Goal: Information Seeking & Learning: Check status

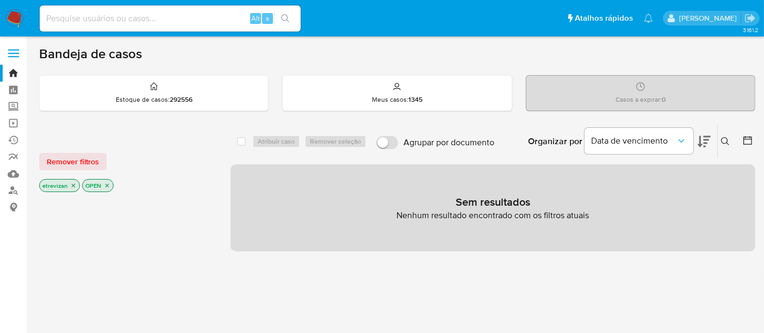
click at [169, 16] on input at bounding box center [170, 18] width 261 height 14
click at [16, 17] on img at bounding box center [14, 18] width 18 height 18
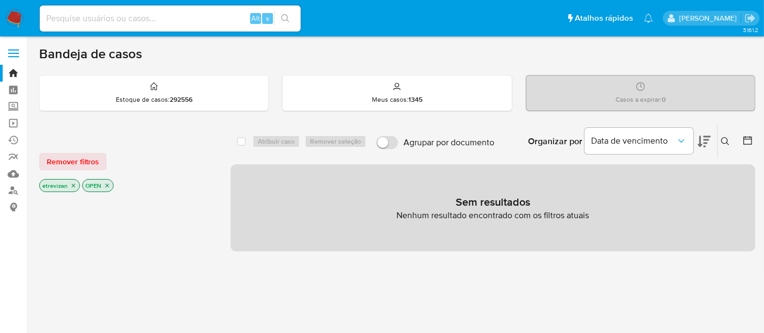
click at [13, 17] on img at bounding box center [14, 18] width 18 height 18
click at [160, 15] on input at bounding box center [170, 18] width 261 height 14
paste input "LL2qpcX8TjycBSINOuFqGidS"
type input "LL2qpcX8TjycBSINOuFqGidS"
click at [282, 16] on icon "search-icon" at bounding box center [285, 18] width 9 height 9
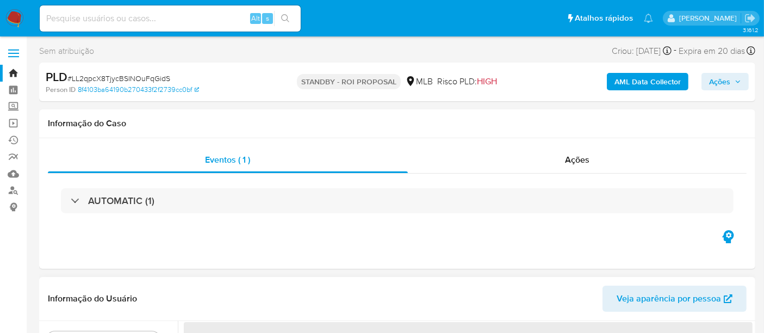
select select "10"
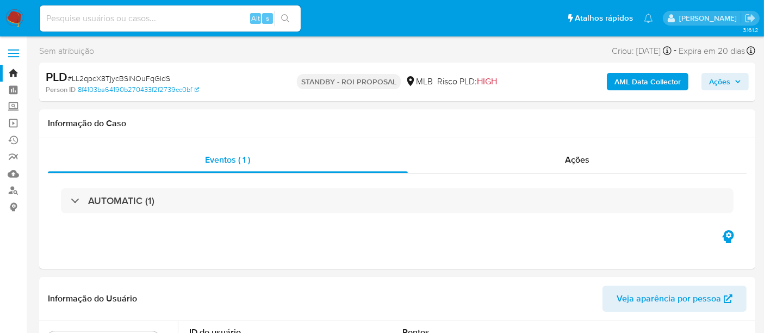
click at [97, 16] on input at bounding box center [170, 18] width 261 height 14
paste input "LL2qpcX8TjycBSINOuFqGidS"
click at [283, 17] on icon "search-icon" at bounding box center [285, 18] width 9 height 9
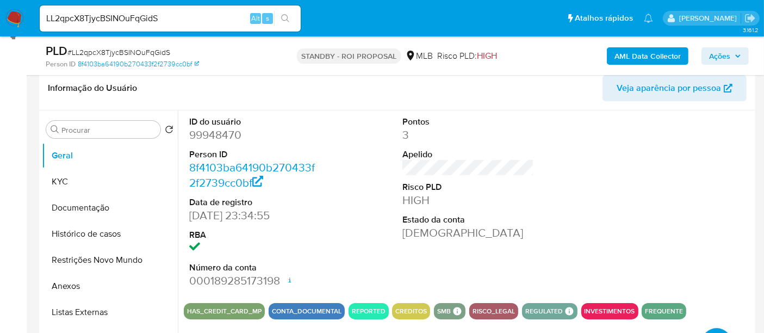
scroll to position [181, 0]
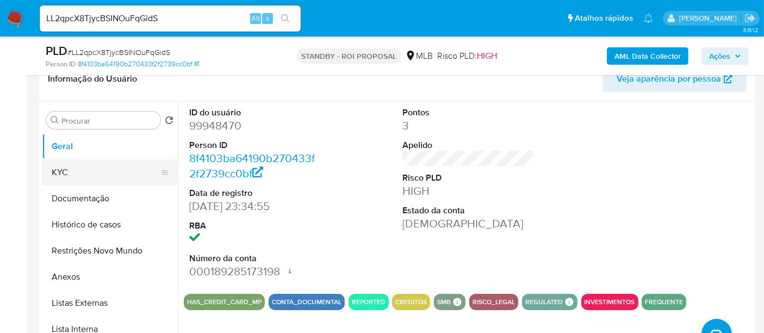
click at [73, 167] on button "KYC" at bounding box center [105, 172] width 127 height 26
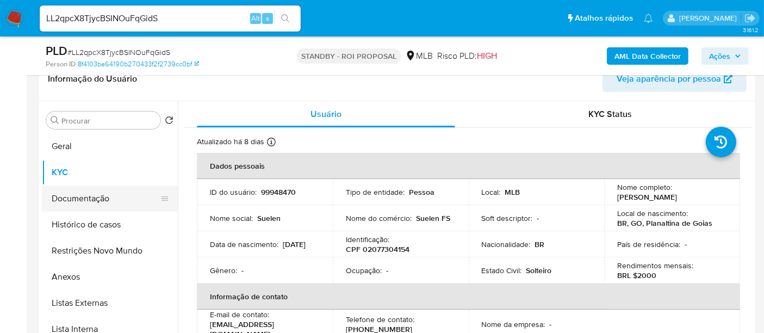
click at [107, 196] on button "Documentação" at bounding box center [105, 198] width 127 height 26
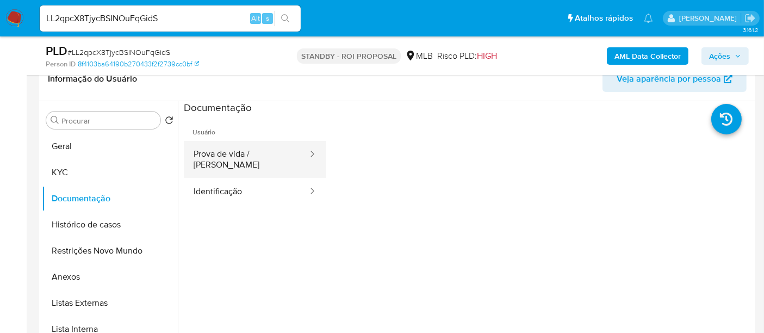
drag, startPoint x: 249, startPoint y: 153, endPoint x: 303, endPoint y: 161, distance: 54.4
click at [248, 153] on button "Prova de vida / Selfie" at bounding box center [246, 159] width 125 height 37
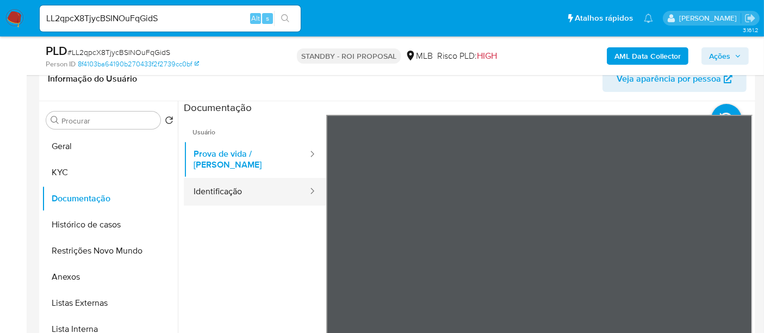
drag, startPoint x: 230, startPoint y: 185, endPoint x: 278, endPoint y: 190, distance: 48.6
click at [229, 185] on button "Identificação" at bounding box center [246, 192] width 125 height 28
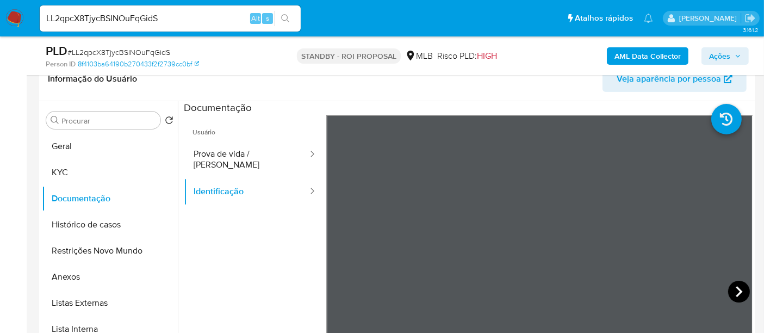
click at [731, 283] on icon at bounding box center [739, 292] width 22 height 22
drag, startPoint x: 73, startPoint y: 167, endPoint x: 117, endPoint y: 167, distance: 44.0
click at [74, 167] on button "KYC" at bounding box center [105, 172] width 127 height 26
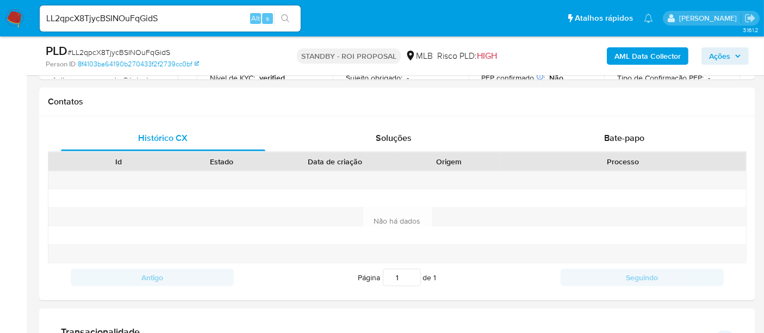
scroll to position [445, 0]
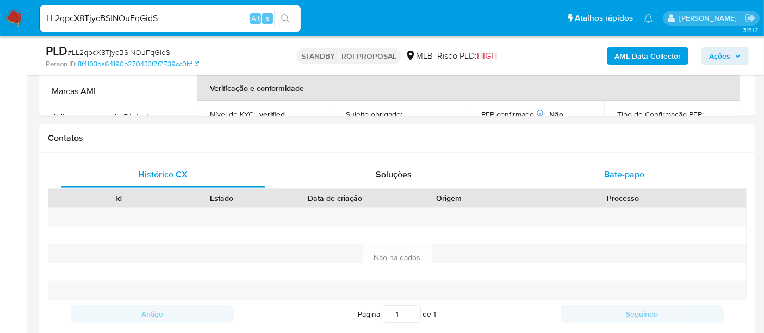
click at [645, 168] on div "Bate-papo" at bounding box center [624, 174] width 204 height 26
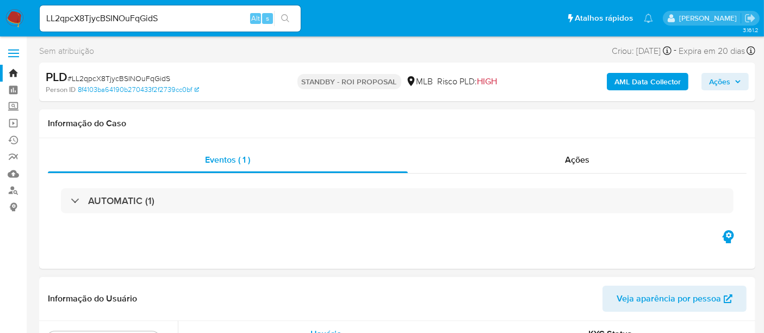
scroll to position [181, 0]
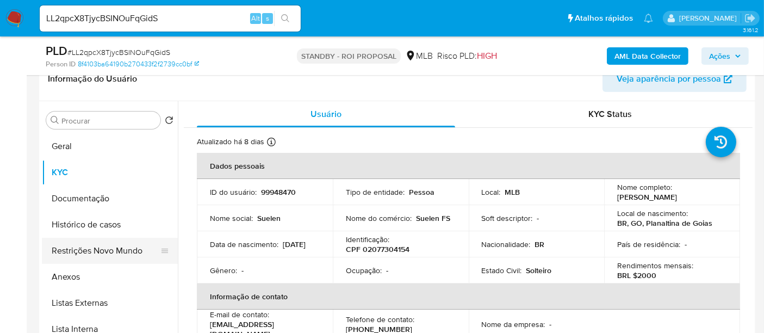
click at [93, 248] on button "Restrições Novo Mundo" at bounding box center [105, 251] width 127 height 26
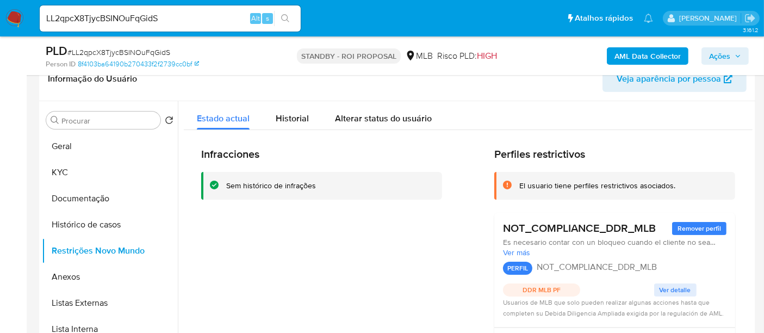
scroll to position [60, 0]
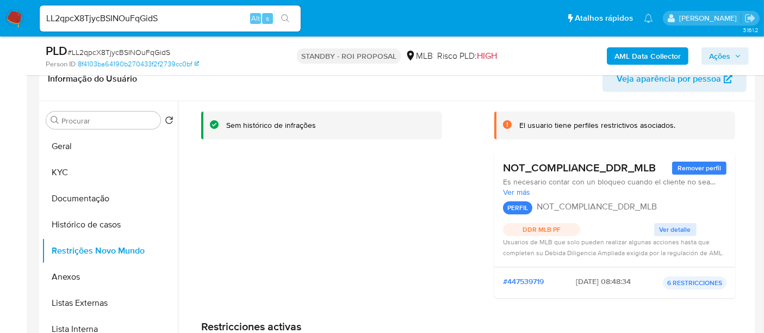
click at [507, 209] on p "PERFIL" at bounding box center [517, 207] width 29 height 13
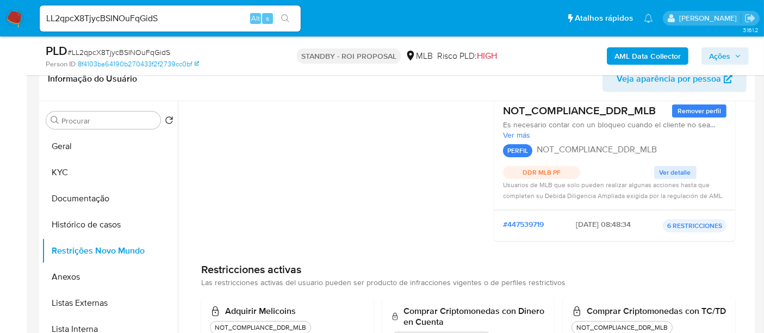
scroll to position [0, 0]
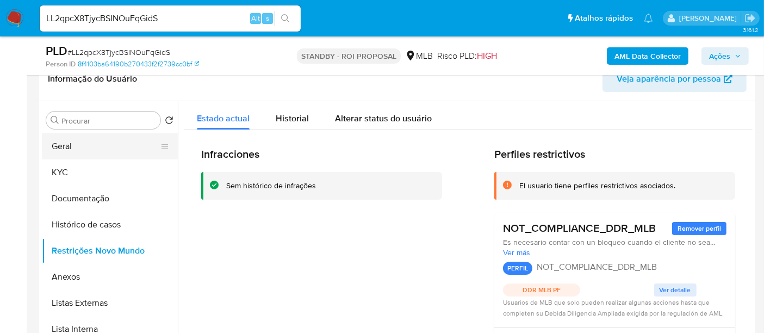
click at [63, 147] on button "Geral" at bounding box center [105, 146] width 127 height 26
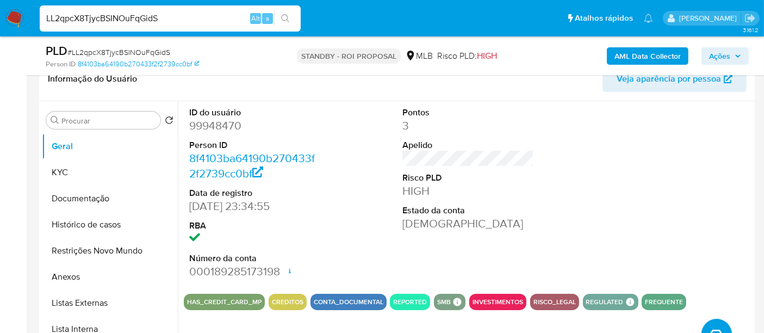
drag, startPoint x: 172, startPoint y: 17, endPoint x: 0, endPoint y: 10, distance: 172.5
click at [0, 10] on nav "Pausado Ver notificaciones LL2qpcX8TjycBSINOuFqGidS Alt s Atalhos rápidos Presi…" at bounding box center [382, 18] width 764 height 36
paste input "kT4pkm9y6i4yaEnAprP0L4Zy"
type input "kT4pkm9y6i4yaEnAprP0L4Zy"
click at [282, 16] on icon "search-icon" at bounding box center [285, 18] width 8 height 8
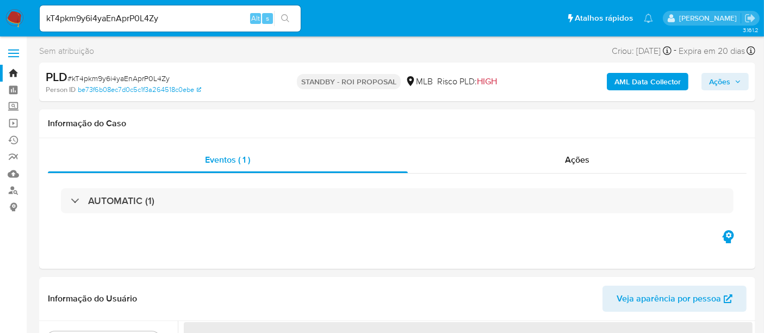
select select "10"
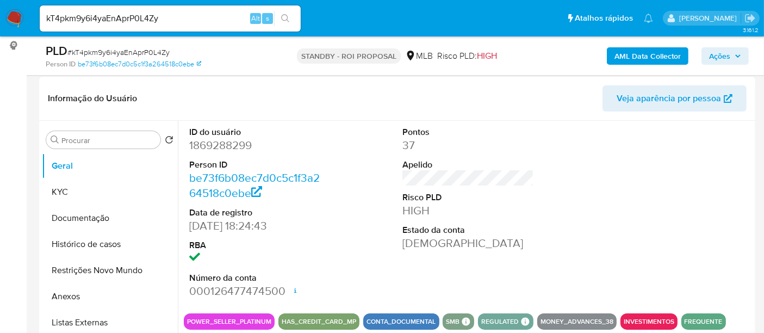
scroll to position [181, 0]
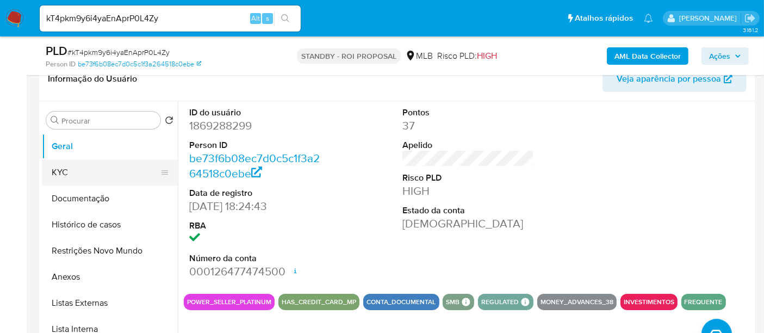
click at [74, 176] on button "KYC" at bounding box center [105, 172] width 127 height 26
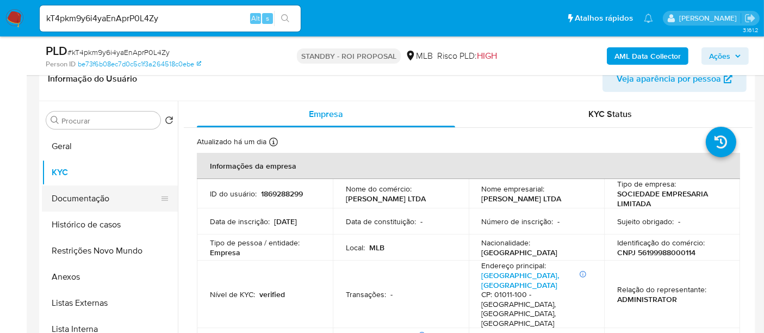
drag, startPoint x: 85, startPoint y: 192, endPoint x: 115, endPoint y: 202, distance: 32.1
click at [88, 193] on button "Documentação" at bounding box center [105, 198] width 127 height 26
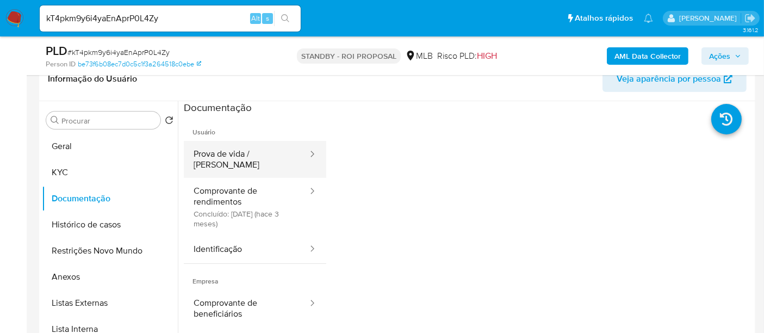
click at [259, 150] on button "Prova de vida / Selfie" at bounding box center [246, 159] width 125 height 37
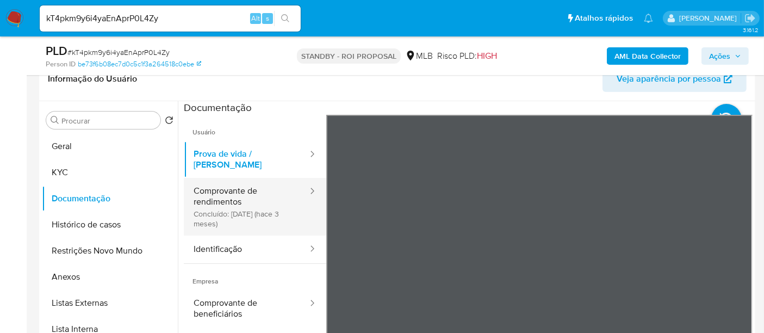
click at [251, 188] on button "Comprovante de rendimentos Concluído: 08/07/2025 (hace 3 meses)" at bounding box center [246, 207] width 125 height 58
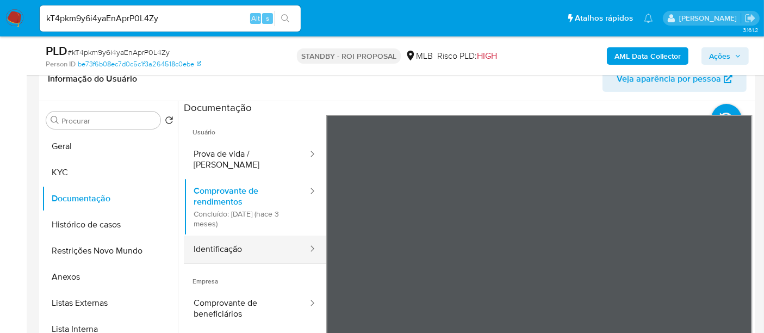
click at [228, 250] on button "Identificação" at bounding box center [246, 249] width 125 height 28
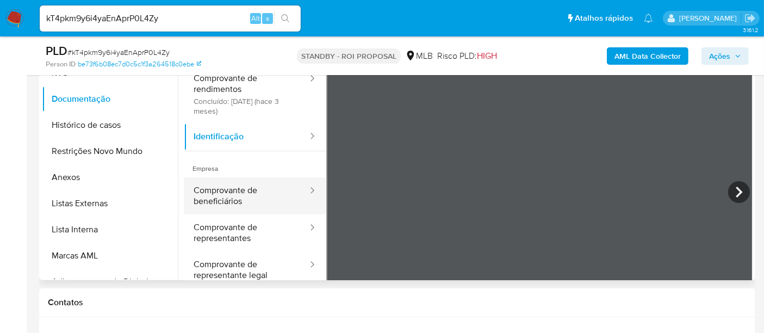
scroll to position [21, 0]
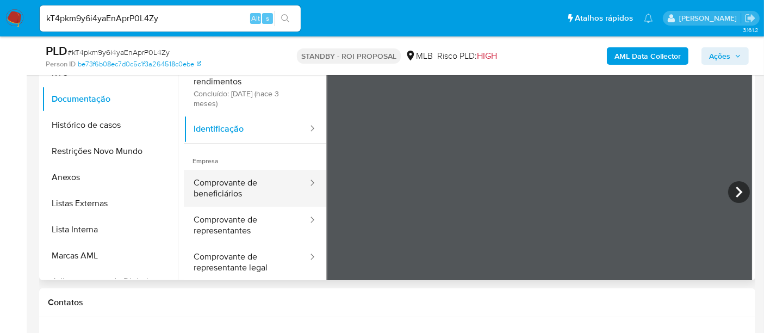
click at [227, 172] on button "Comprovante de beneficiários" at bounding box center [246, 188] width 125 height 37
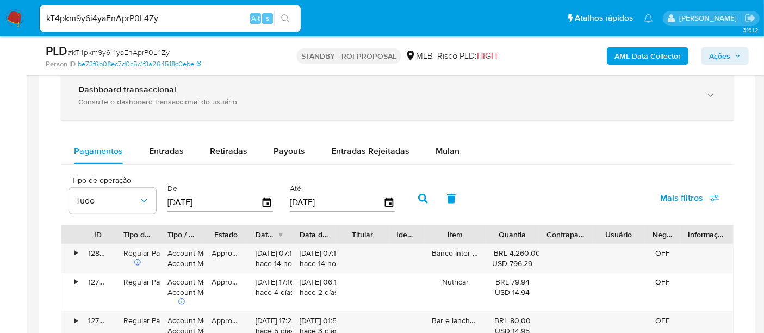
scroll to position [764, 0]
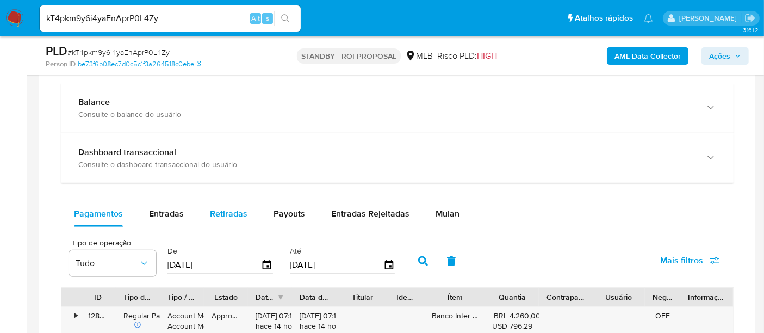
drag, startPoint x: 161, startPoint y: 216, endPoint x: 220, endPoint y: 216, distance: 58.7
click at [161, 216] on span "Entradas" at bounding box center [166, 213] width 35 height 13
select select "10"
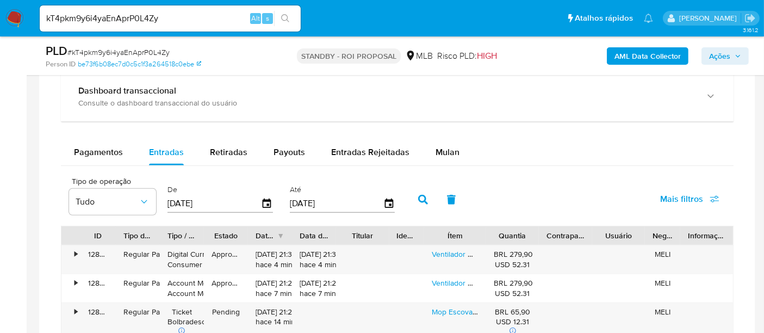
scroll to position [884, 0]
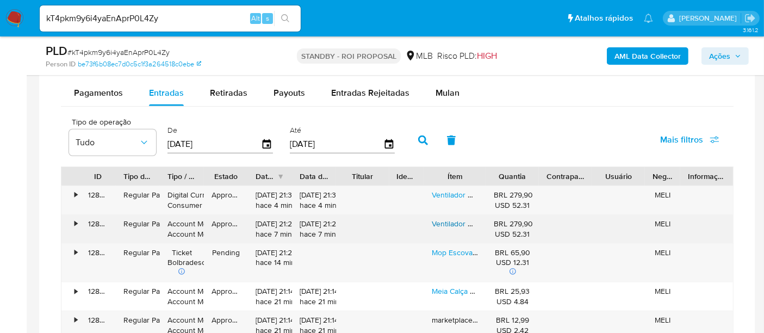
click at [466, 219] on link "Ventilador De Coluna 6 Pás Turbo Silencioso 110v Ou 220v" at bounding box center [531, 223] width 198 height 11
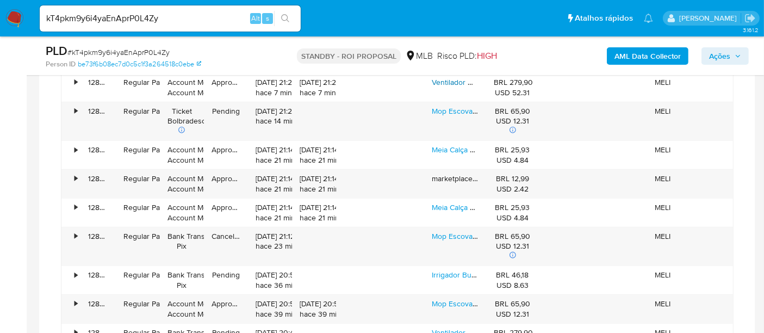
scroll to position [1065, 0]
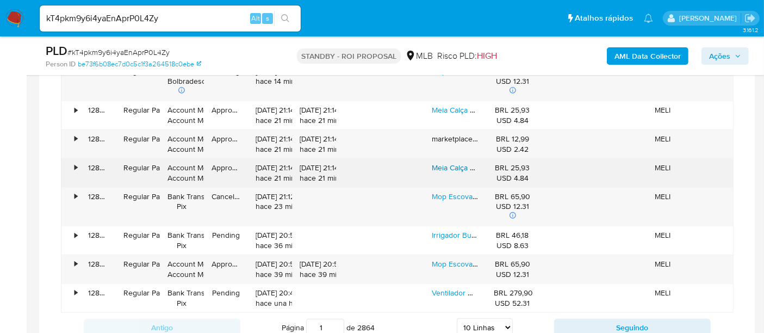
click at [450, 162] on link "Meia Calça Lã Térmica Translúcida Pelúcia Pelinho Forrada" at bounding box center [518, 167] width 173 height 11
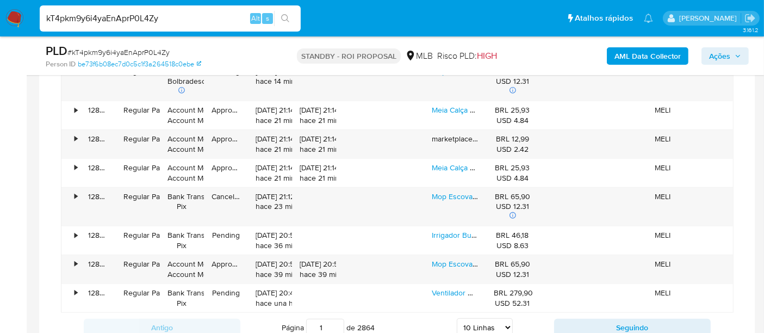
drag, startPoint x: 189, startPoint y: 20, endPoint x: 0, endPoint y: 32, distance: 189.0
click at [0, 32] on nav "Pausado Ver notificaciones kT4pkm9y6i4yaEnAprP0L4Zy Alt s Atalhos rápidos Presi…" at bounding box center [382, 18] width 764 height 36
paste input "V8S7OgajDrbt0YEFwSJCwUz7"
type input "V8S7OgajDrbt0YEFwSJCwUz7"
click at [286, 19] on icon "search-icon" at bounding box center [285, 18] width 8 height 8
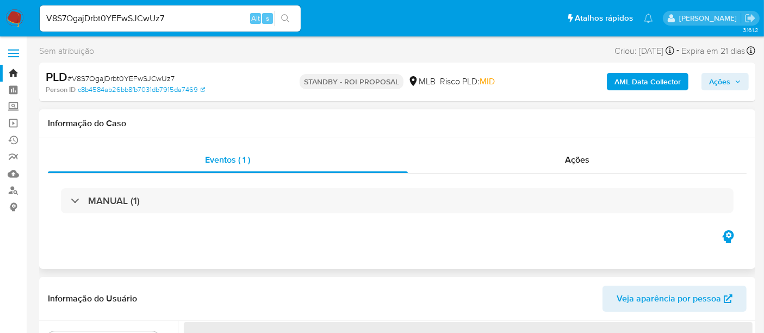
select select "10"
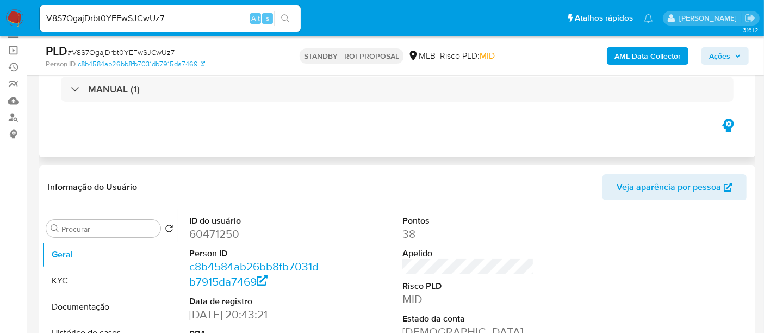
scroll to position [121, 0]
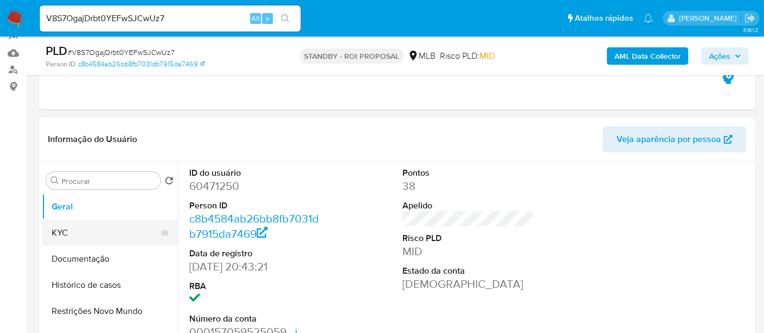
click at [55, 226] on button "KYC" at bounding box center [105, 233] width 127 height 26
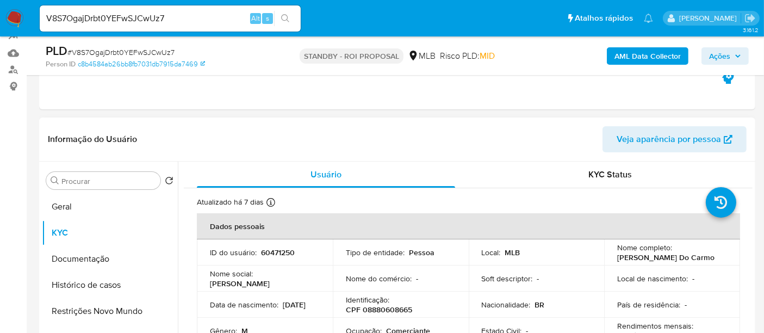
scroll to position [60, 0]
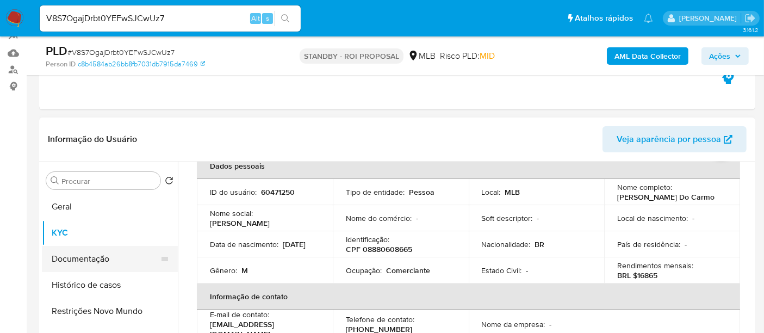
click at [94, 258] on button "Documentação" at bounding box center [105, 259] width 127 height 26
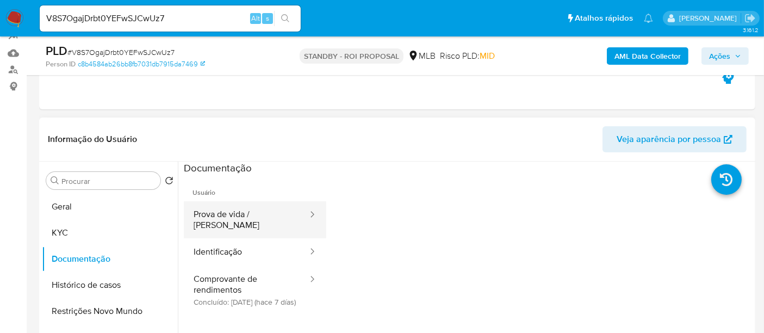
click at [242, 210] on button "Prova de vida / Selfie" at bounding box center [246, 219] width 125 height 37
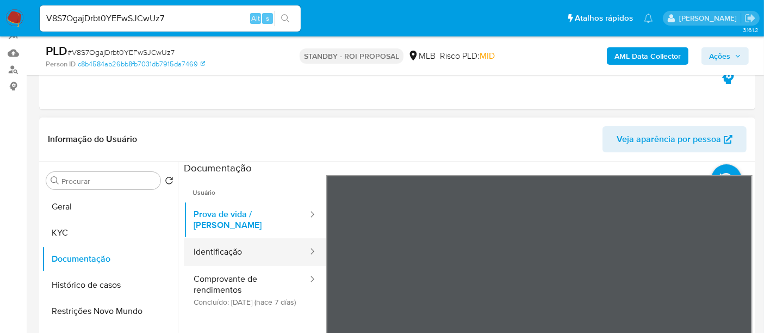
click at [229, 240] on button "Identificação" at bounding box center [246, 252] width 125 height 28
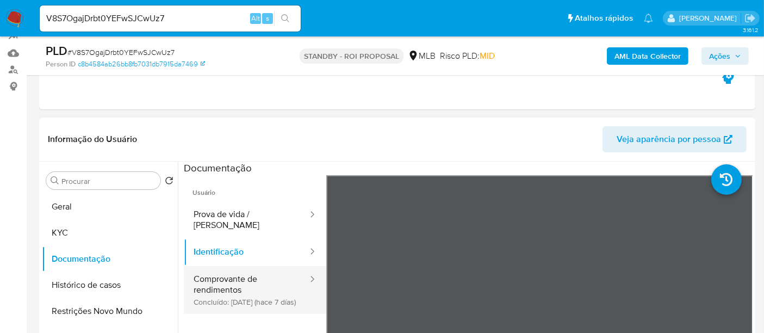
click at [206, 277] on button "Comprovante de rendimentos Concluído: 29/09/2025 (hace 7 días)" at bounding box center [246, 290] width 125 height 48
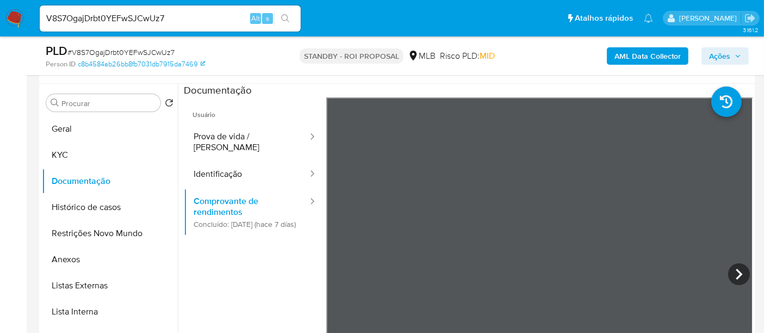
scroll to position [227, 0]
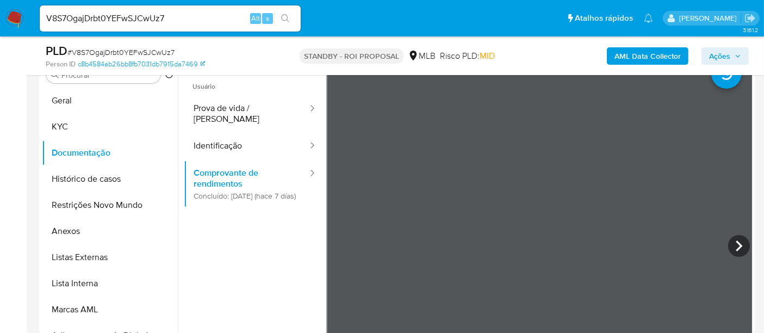
click at [96, 200] on button "Restrições Novo Mundo" at bounding box center [105, 205] width 127 height 26
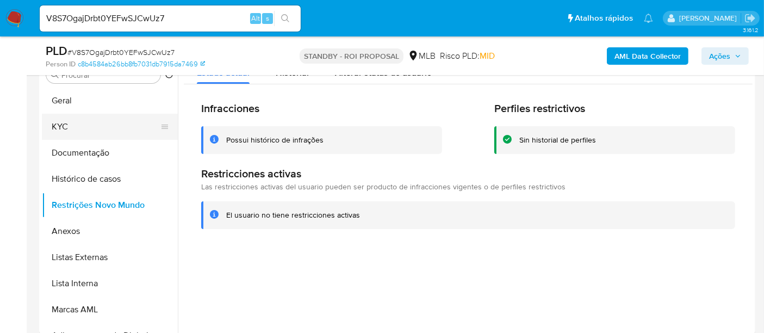
drag, startPoint x: 65, startPoint y: 121, endPoint x: 111, endPoint y: 121, distance: 46.2
click at [65, 121] on button "KYC" at bounding box center [105, 127] width 127 height 26
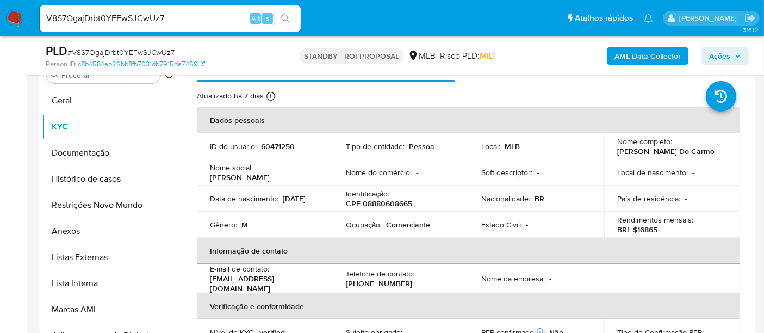
click at [641, 225] on p "BRL $16865" at bounding box center [637, 230] width 40 height 10
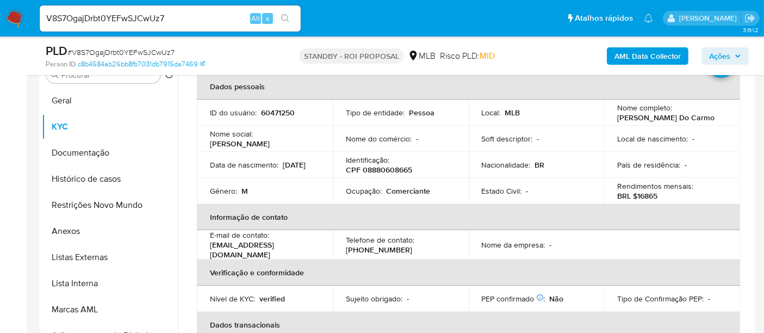
scroll to position [121, 0]
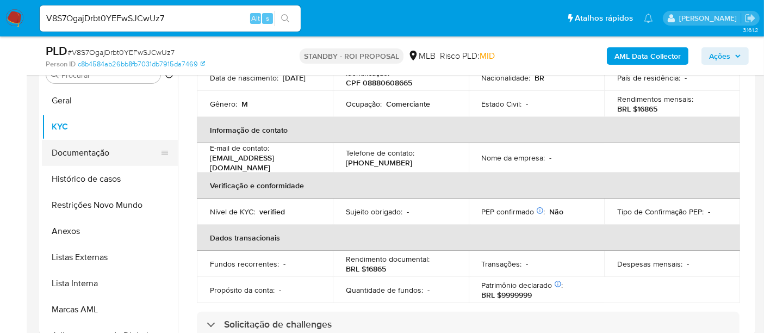
drag, startPoint x: 87, startPoint y: 153, endPoint x: 152, endPoint y: 152, distance: 64.7
click at [88, 153] on button "Documentação" at bounding box center [105, 153] width 127 height 26
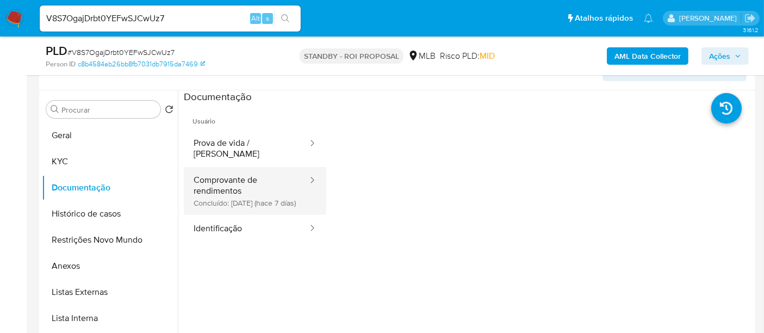
scroll to position [166, 0]
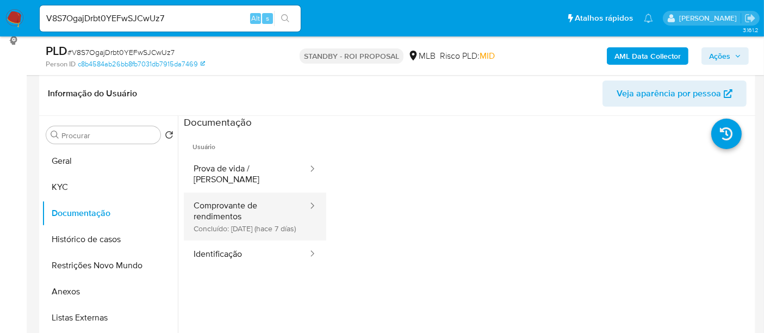
drag, startPoint x: 258, startPoint y: 198, endPoint x: 271, endPoint y: 204, distance: 14.6
click at [259, 198] on button "Comprovante de rendimentos Concluído: 29/09/2025 (hace 7 días)" at bounding box center [246, 216] width 125 height 48
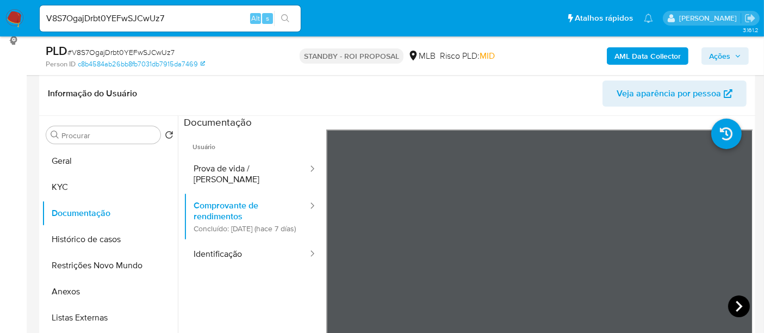
click at [731, 306] on icon at bounding box center [739, 306] width 22 height 22
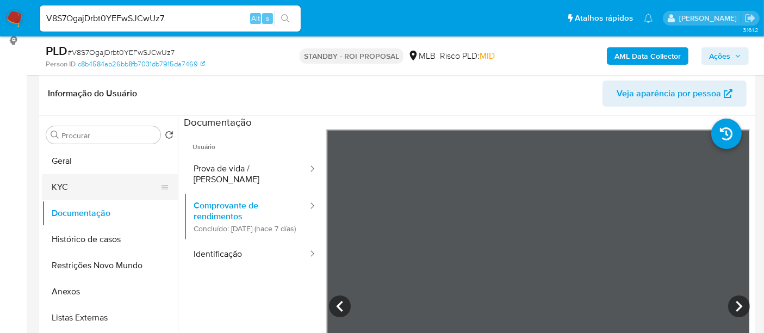
click at [72, 185] on button "KYC" at bounding box center [105, 187] width 127 height 26
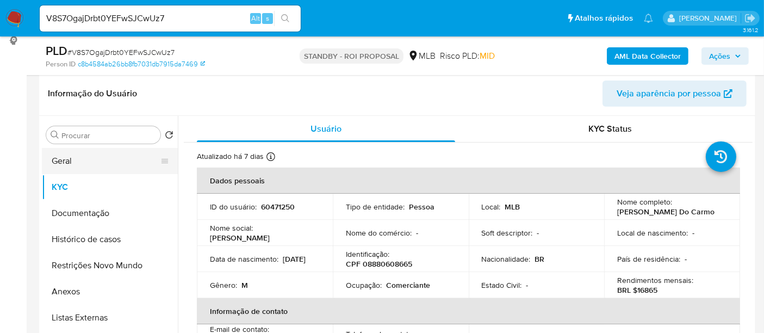
click at [81, 157] on button "Geral" at bounding box center [105, 161] width 127 height 26
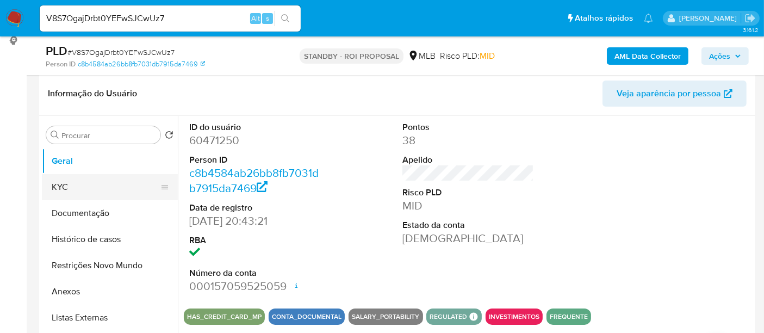
click at [68, 184] on button "KYC" at bounding box center [105, 187] width 127 height 26
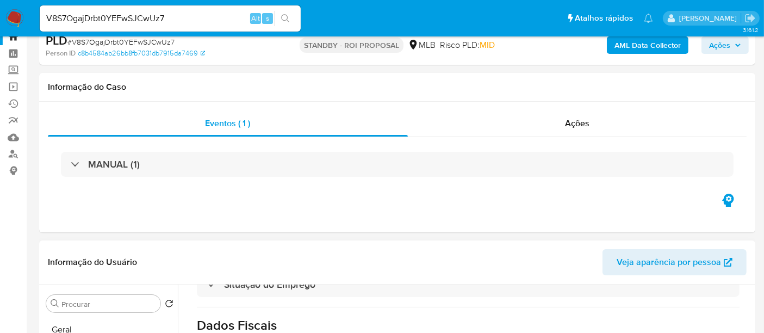
scroll to position [181, 0]
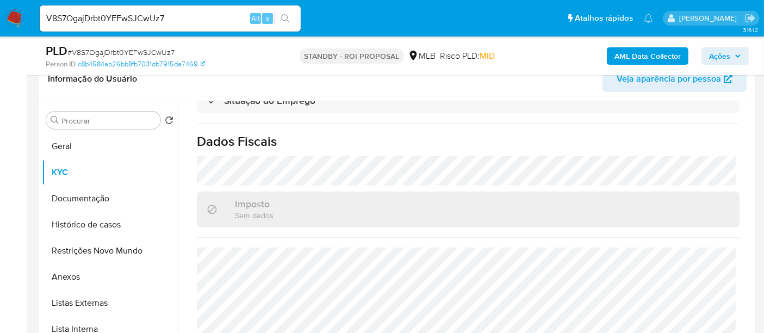
drag, startPoint x: 76, startPoint y: 147, endPoint x: 183, endPoint y: 147, distance: 106.5
click at [76, 147] on button "Geral" at bounding box center [110, 146] width 136 height 26
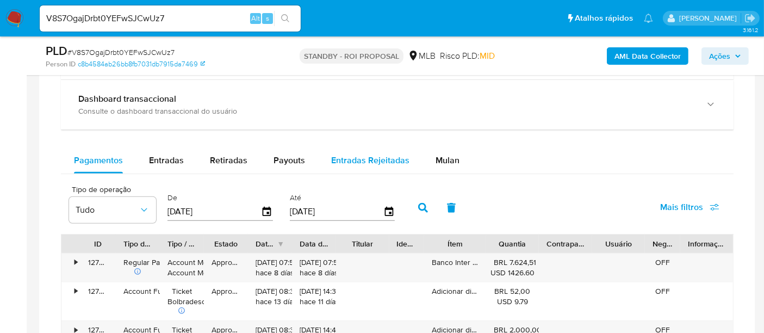
scroll to position [664, 0]
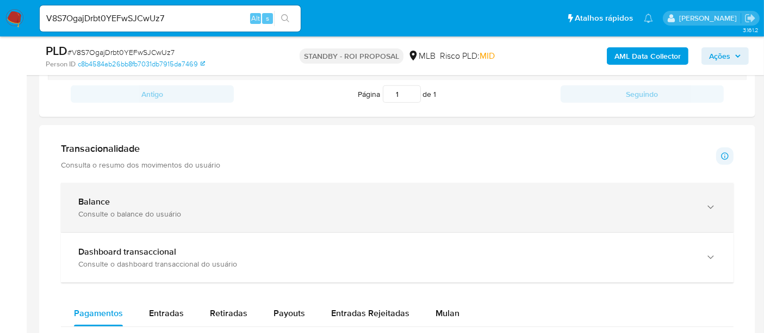
click at [135, 215] on div "Consulte o balance do usuário" at bounding box center [386, 214] width 616 height 10
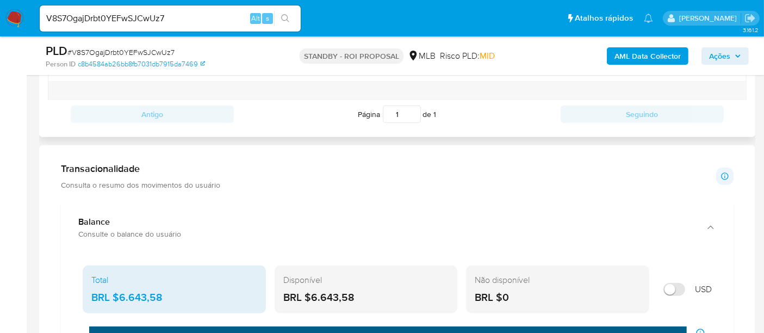
scroll to position [604, 0]
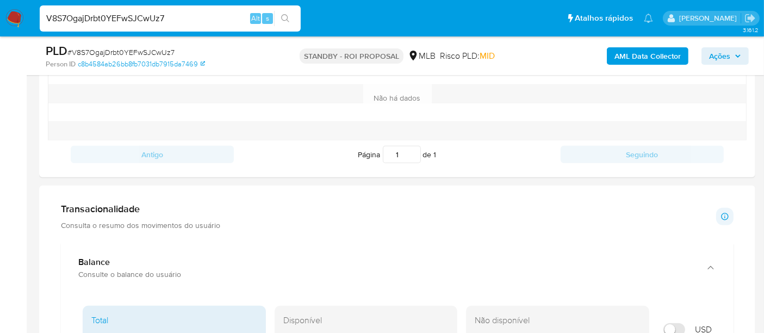
drag, startPoint x: 0, startPoint y: 11, endPoint x: 0, endPoint y: 3, distance: 8.2
click at [0, 3] on nav "Pausado Ver notificaciones V8S7OgajDrbt0YEFwSJCwUz7 Alt s Atalhos rápidos Presi…" at bounding box center [382, 18] width 764 height 36
paste input "1QOzdQmOtXQNOKxXbUh1AXga"
type input "1QOzdQmOtXQNOKxXbUh1AXga"
click at [285, 15] on icon "search-icon" at bounding box center [285, 18] width 8 height 8
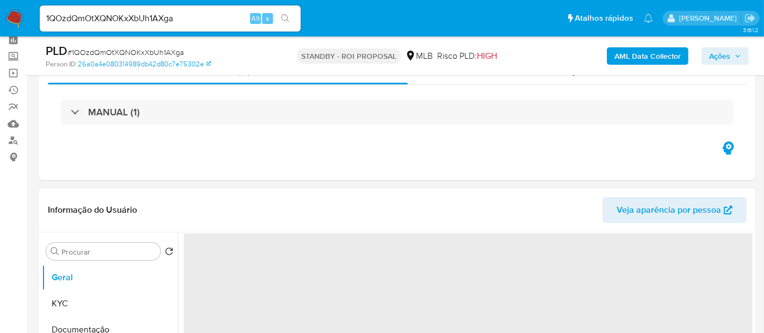
scroll to position [121, 0]
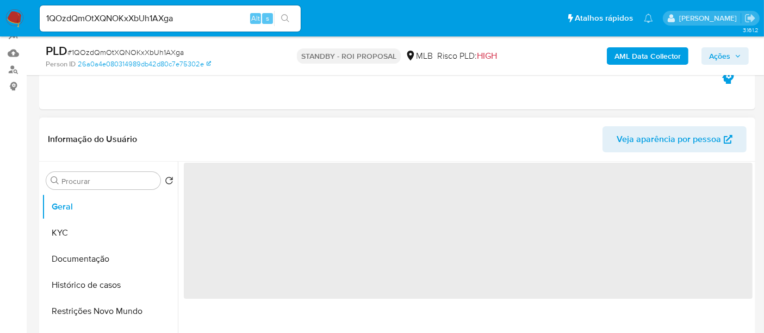
select select "10"
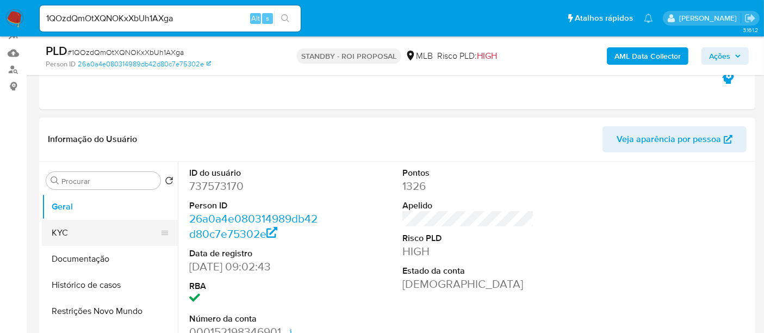
drag, startPoint x: 99, startPoint y: 228, endPoint x: 151, endPoint y: 228, distance: 51.6
click at [99, 228] on button "KYC" at bounding box center [105, 233] width 127 height 26
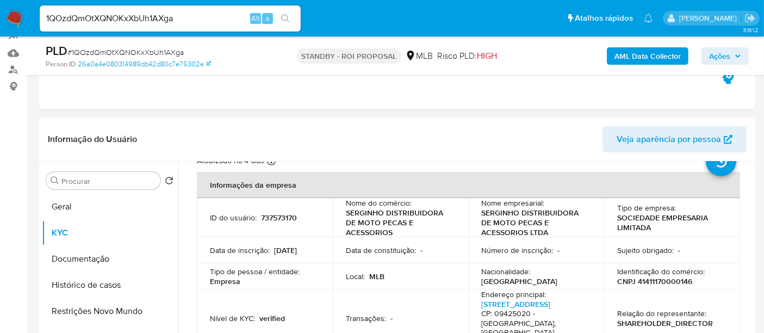
scroll to position [60, 0]
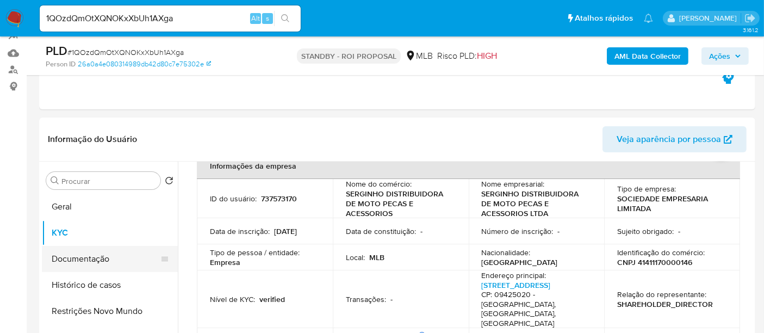
click at [91, 255] on button "Documentação" at bounding box center [105, 259] width 127 height 26
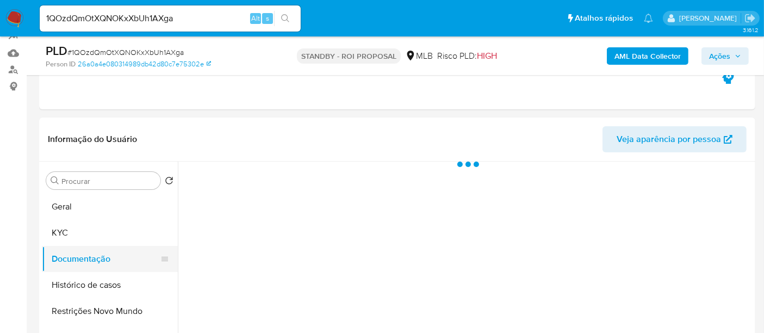
scroll to position [0, 0]
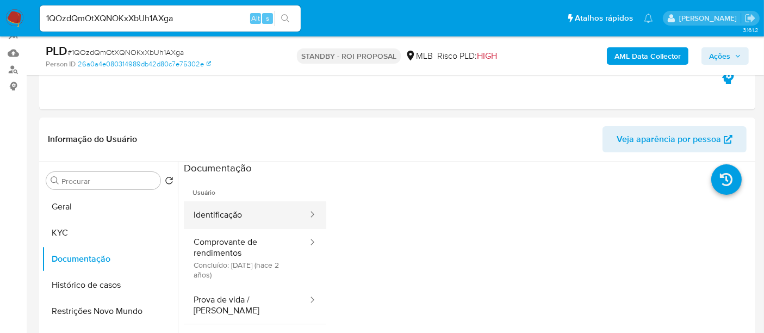
drag, startPoint x: 243, startPoint y: 213, endPoint x: 313, endPoint y: 218, distance: 70.3
click at [244, 214] on button "Identificação" at bounding box center [246, 215] width 125 height 28
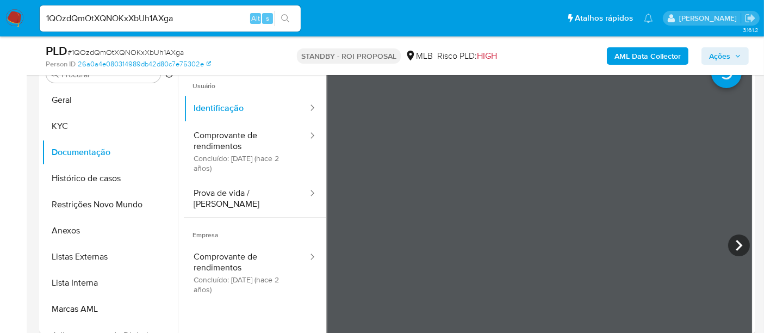
scroll to position [238, 0]
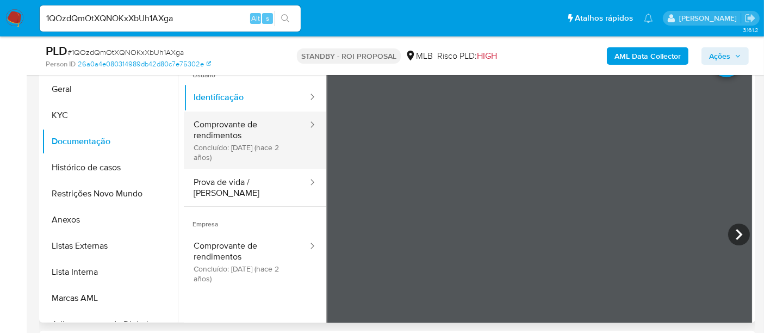
click at [242, 134] on button "Comprovante de rendimentos Concluído: 12/06/2023 (hace 2 años)" at bounding box center [246, 140] width 125 height 58
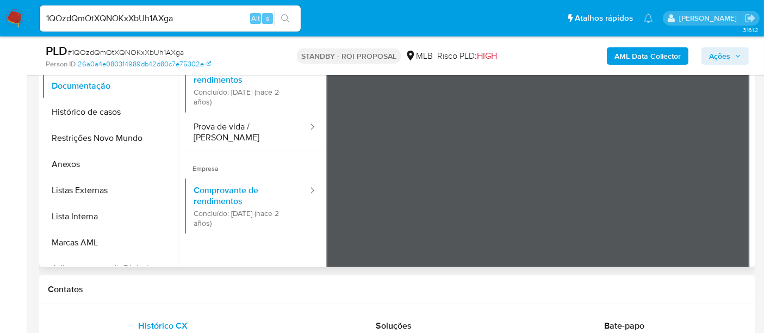
scroll to position [233, 0]
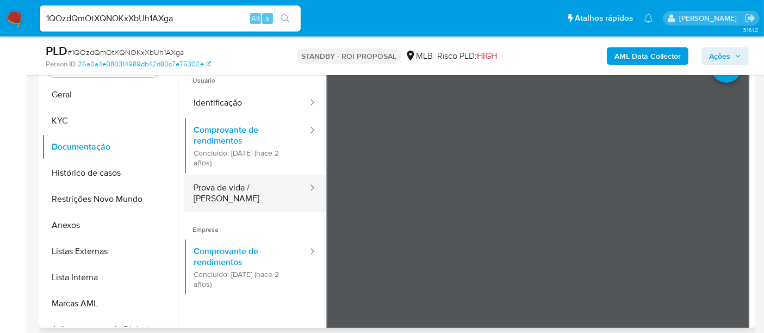
click at [238, 186] on button "Prova de vida / Selfie" at bounding box center [246, 192] width 125 height 37
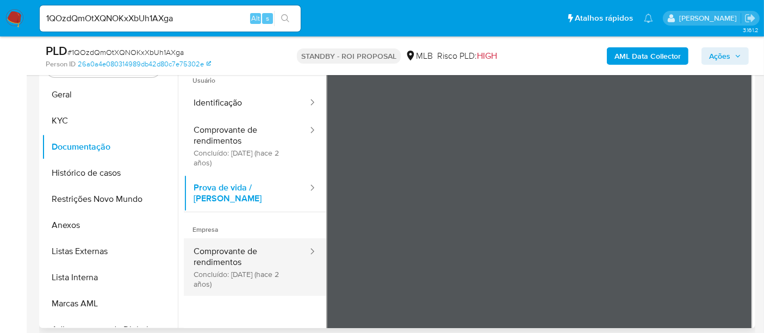
drag, startPoint x: 233, startPoint y: 247, endPoint x: 280, endPoint y: 246, distance: 46.8
click at [233, 247] on button "Comprovante de rendimentos Concluído: 12/06/2023 (hace 2 años)" at bounding box center [246, 267] width 125 height 58
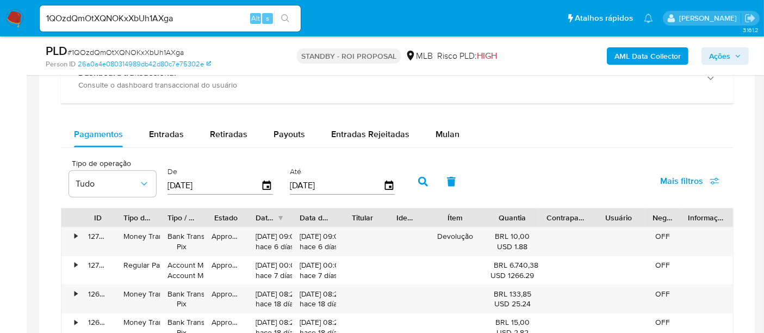
scroll to position [862, 0]
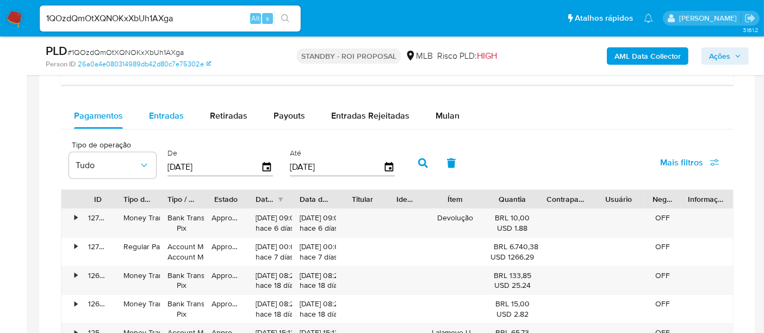
click at [158, 114] on span "Entradas" at bounding box center [166, 115] width 35 height 13
select select "10"
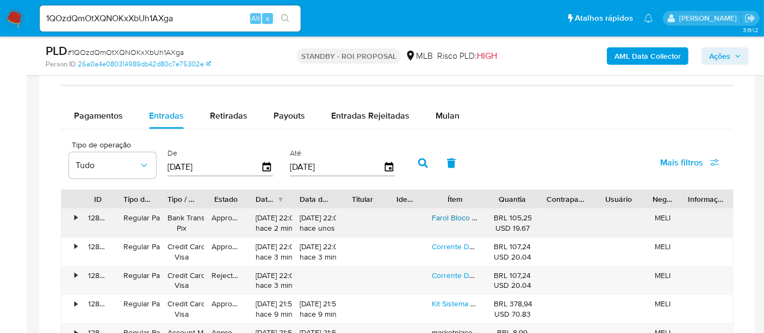
click at [456, 214] on link "Farol Bloco Optico Dafra Kansas 150 Completo 08/15 Esquerdo" at bounding box center [545, 217] width 227 height 11
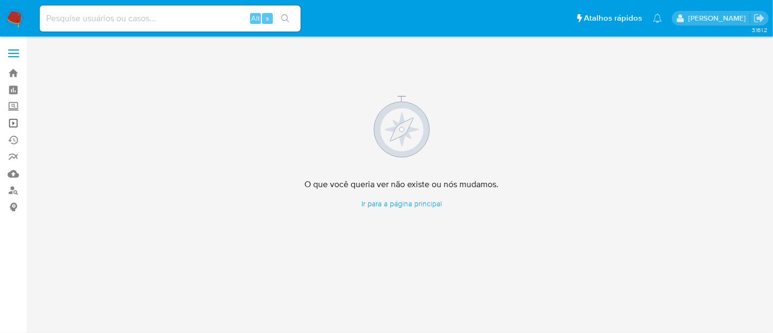
click at [11, 122] on link "Operações em massa" at bounding box center [64, 123] width 129 height 17
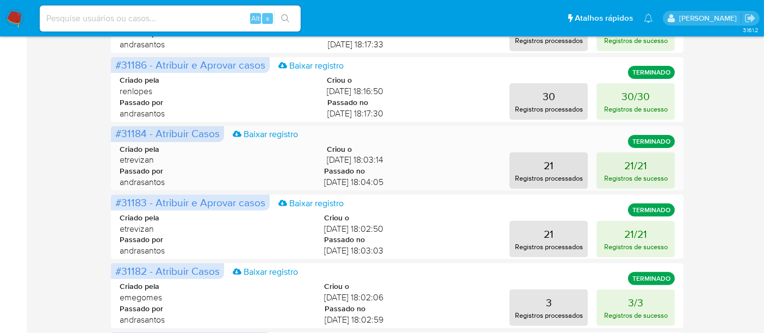
scroll to position [422, 0]
